Goal: Task Accomplishment & Management: Complete application form

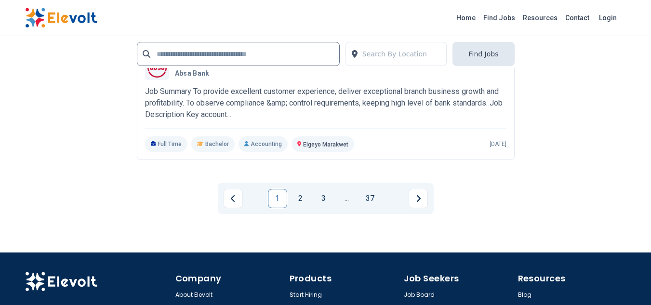
scroll to position [2216, 0]
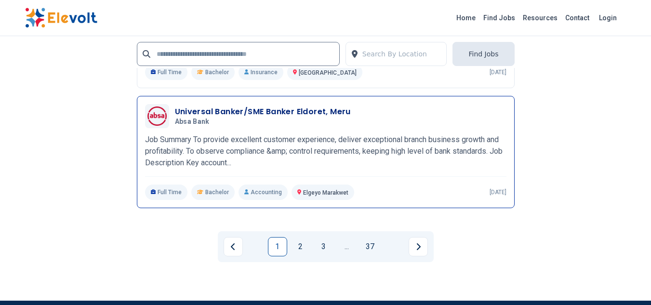
click at [386, 134] on p "Job Summary To provide excellent customer experience, deliver exceptional branc…" at bounding box center [325, 151] width 361 height 35
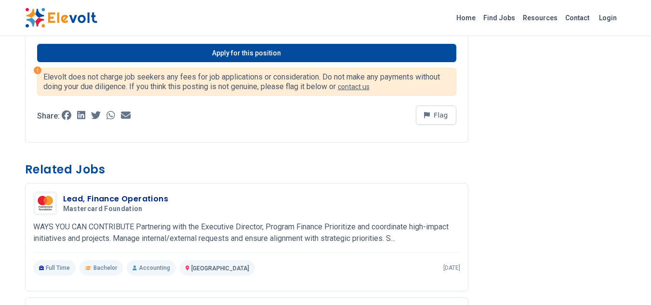
scroll to position [1156, 0]
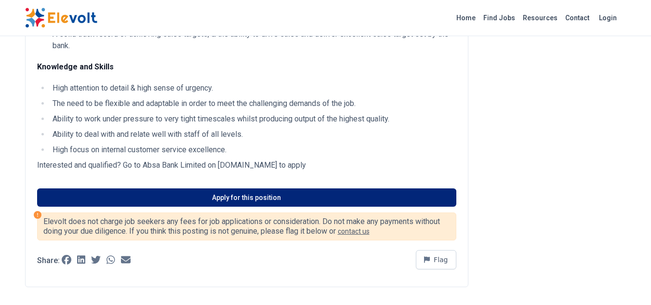
click at [283, 198] on link "Apply for this position" at bounding box center [246, 197] width 419 height 18
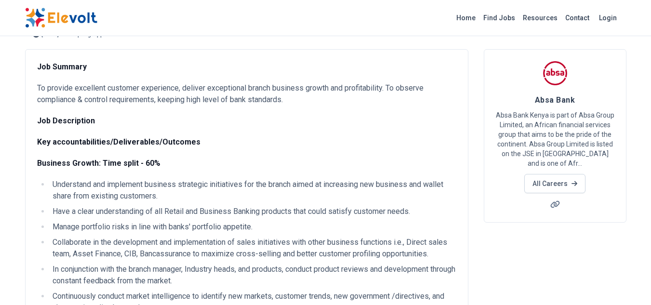
scroll to position [0, 0]
